Goal: Check status: Check status

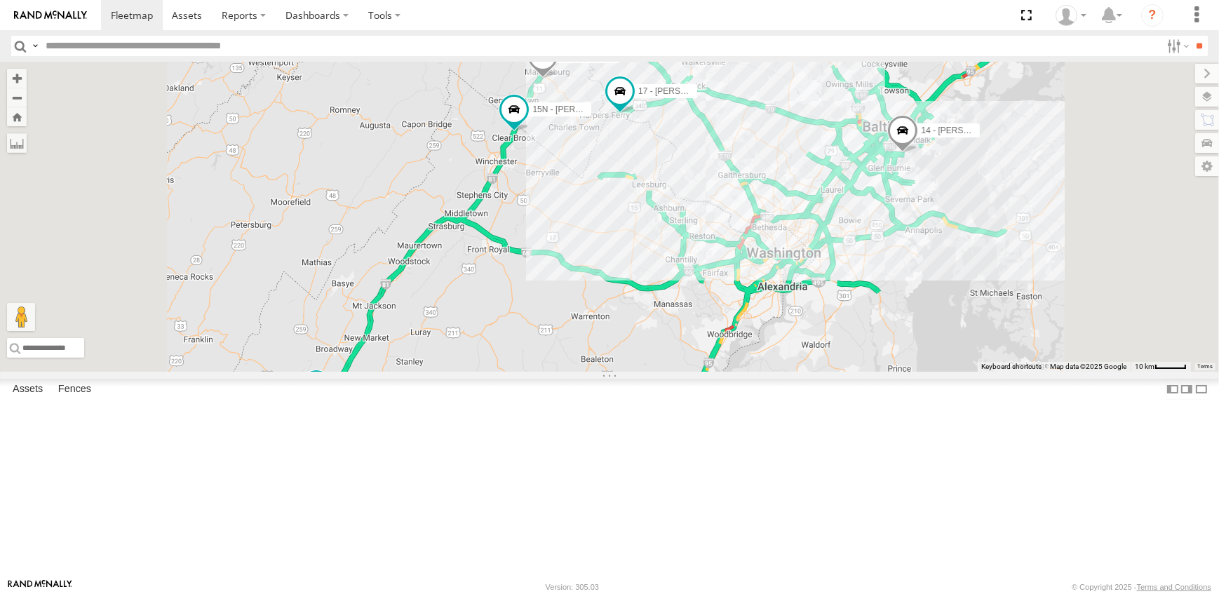
click at [0, 0] on link at bounding box center [0, 0] width 0 height 0
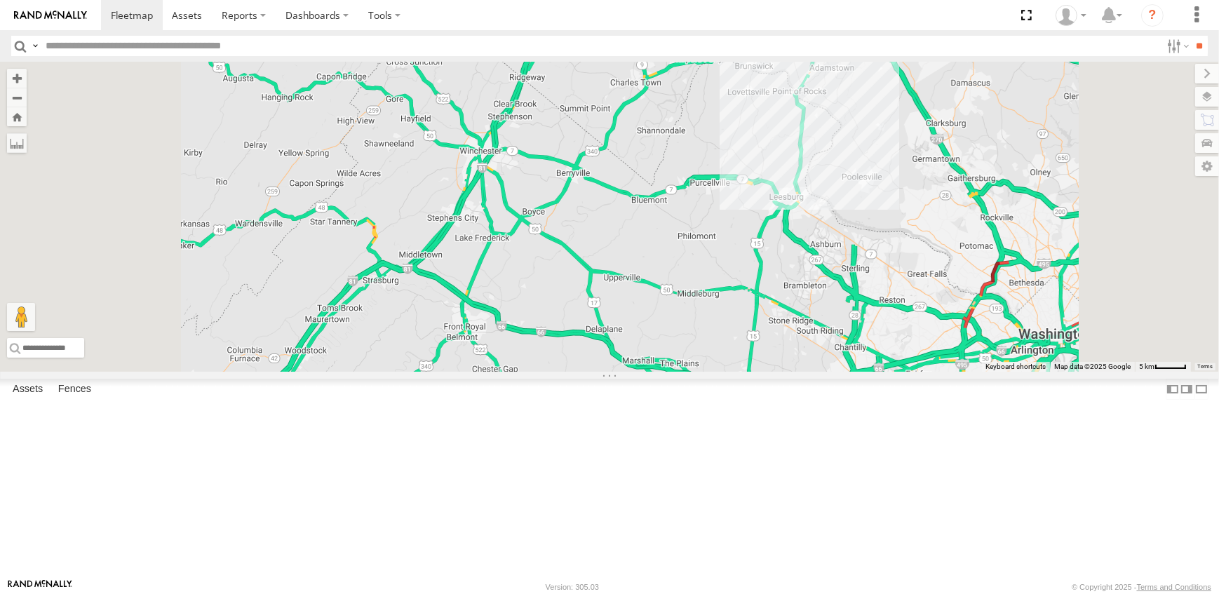
drag, startPoint x: 643, startPoint y: 442, endPoint x: 716, endPoint y: 299, distance: 160.6
click at [716, 299] on div "19 - [PERSON_NAME] 09N - [PERSON_NAME] 17 - [PERSON_NAME] 14 - [PERSON_NAME] 15…" at bounding box center [609, 217] width 1219 height 310
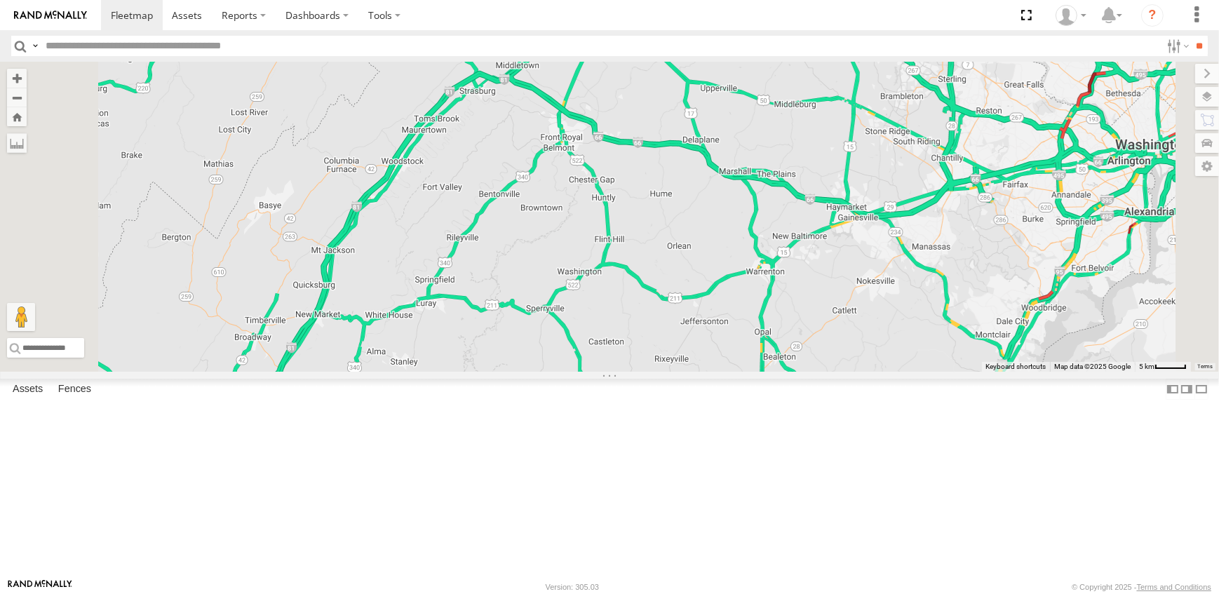
click at [539, 372] on div "19 - [PERSON_NAME] 09N - [PERSON_NAME] 17 - [PERSON_NAME] 14 - [PERSON_NAME] 15…" at bounding box center [609, 217] width 1219 height 310
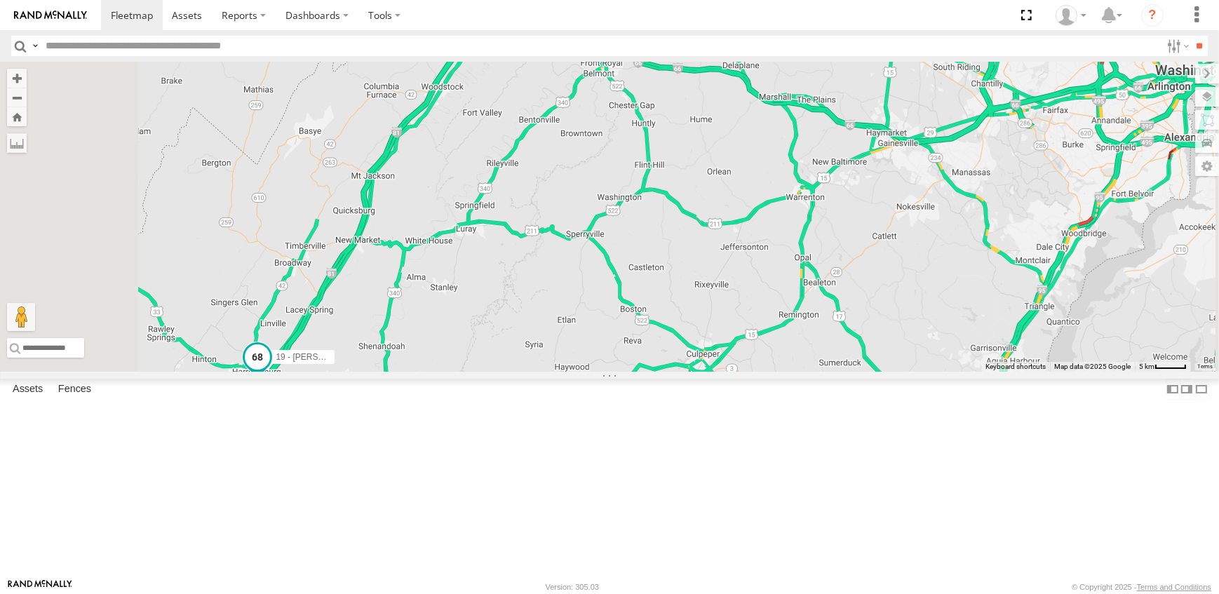
click at [270, 370] on span at bounding box center [257, 356] width 25 height 25
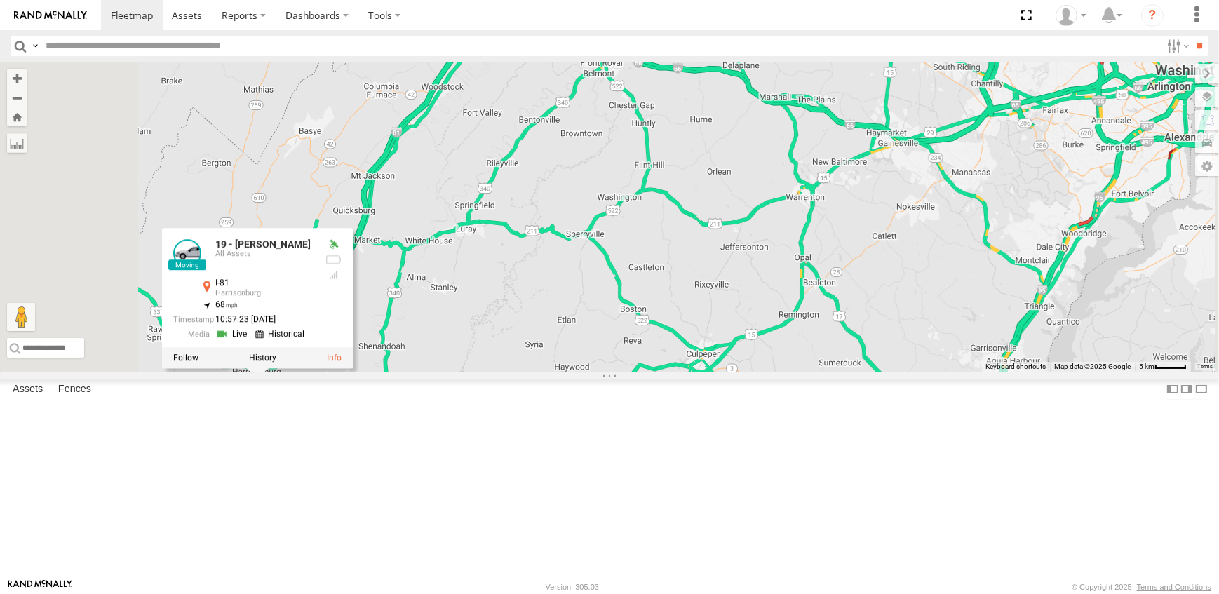
click at [251, 341] on link at bounding box center [233, 334] width 36 height 13
click at [647, 372] on div "19 - [PERSON_NAME] 09N - [PERSON_NAME] 17 - [PERSON_NAME] 14 - [PERSON_NAME] 15…" at bounding box center [609, 217] width 1219 height 310
